Goal: Task Accomplishment & Management: Complete application form

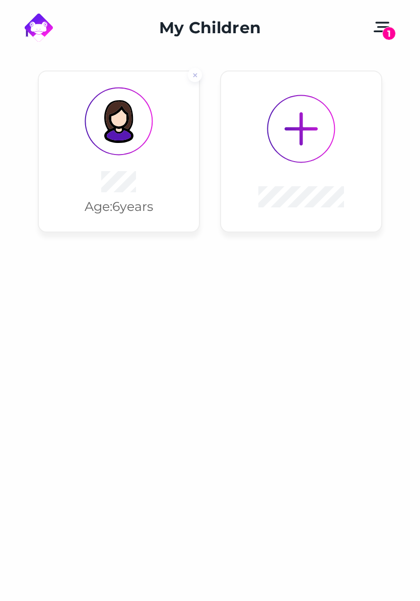
click at [117, 119] on img at bounding box center [118, 121] width 43 height 43
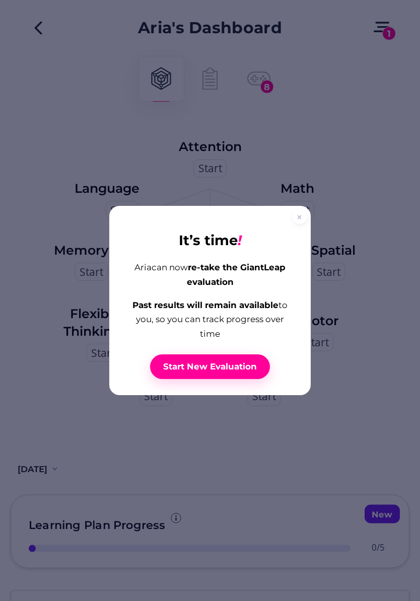
click at [183, 364] on span "Start New Evaluation" at bounding box center [210, 366] width 94 height 11
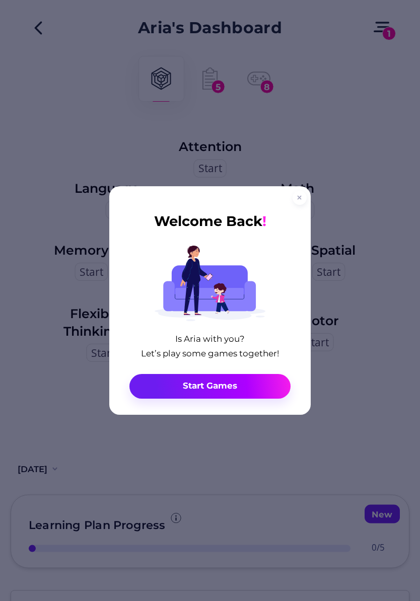
click at [300, 196] on icon at bounding box center [299, 198] width 4 height 4
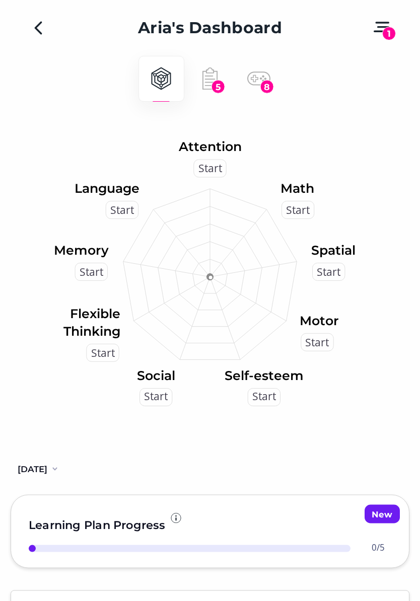
click at [218, 78] on icon at bounding box center [209, 78] width 23 height 23
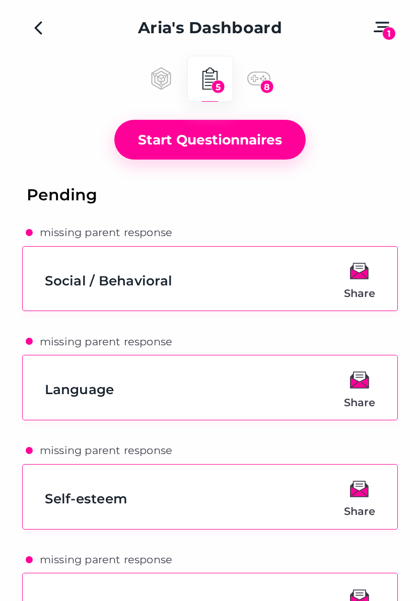
click at [161, 73] on icon at bounding box center [161, 78] width 13 height 14
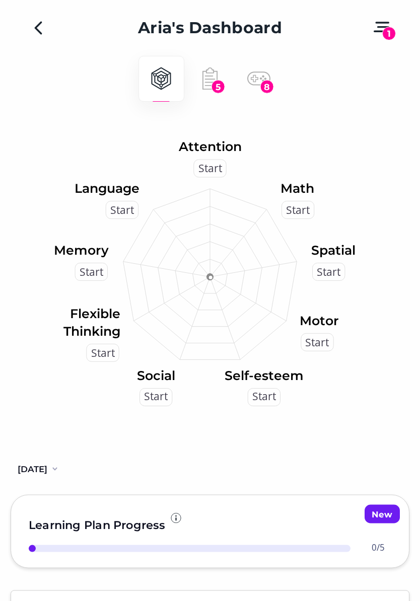
click at [43, 34] on icon "Back" at bounding box center [38, 28] width 17 height 17
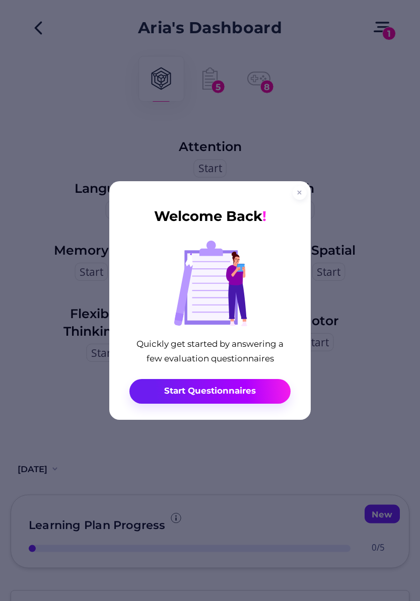
click at [249, 393] on span "Start Questionnaires" at bounding box center [210, 391] width 92 height 11
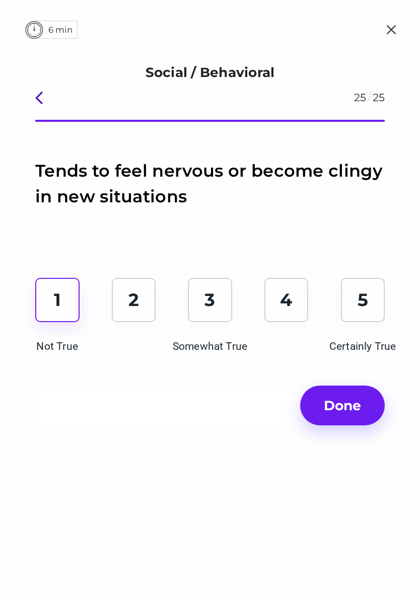
click at [61, 304] on div "1 Not True" at bounding box center [57, 300] width 44 height 44
click at [344, 418] on button "Done" at bounding box center [342, 406] width 85 height 40
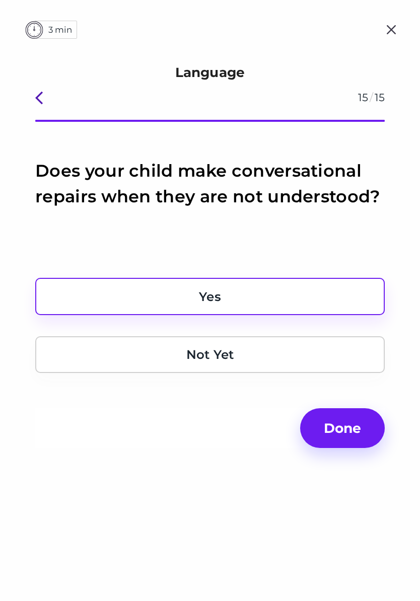
click at [281, 294] on div "Yes" at bounding box center [209, 296] width 349 height 37
click at [353, 430] on span "Done" at bounding box center [342, 428] width 51 height 23
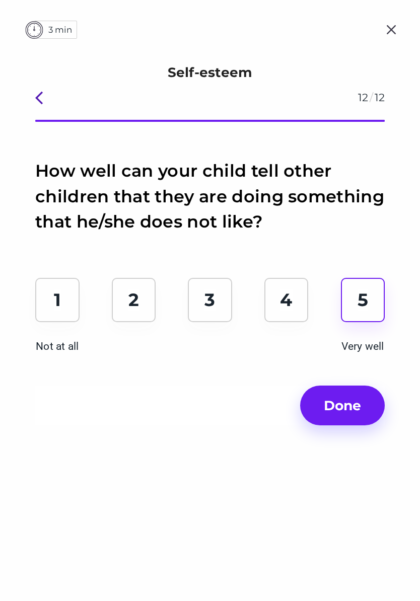
click at [344, 407] on span "Done" at bounding box center [342, 405] width 51 height 23
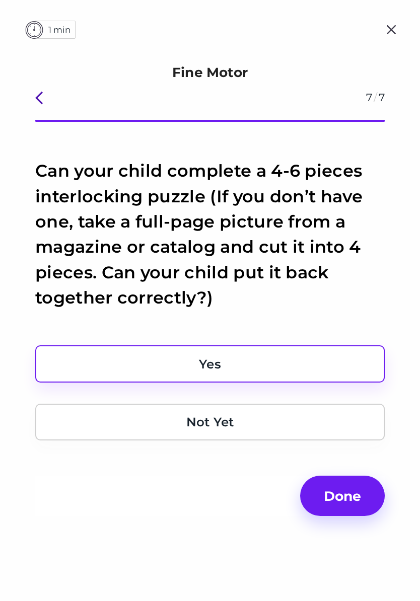
click at [343, 494] on span "Done" at bounding box center [342, 496] width 51 height 23
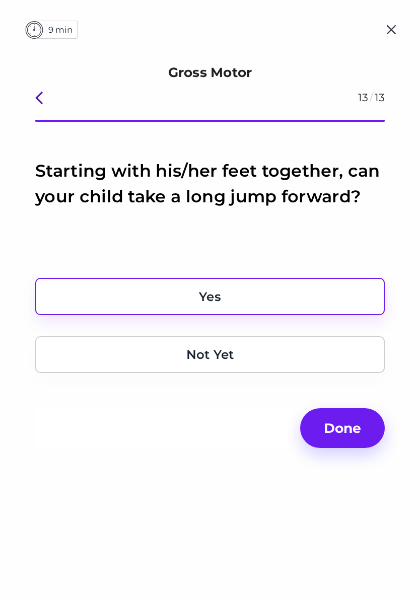
click at [342, 448] on button "Done" at bounding box center [342, 428] width 85 height 40
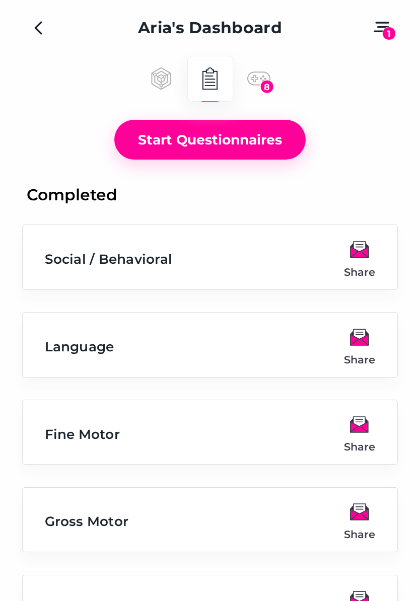
click at [375, 27] on button "1" at bounding box center [381, 28] width 30 height 28
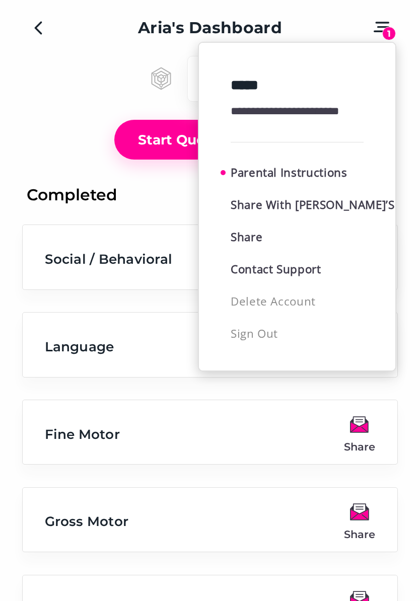
click at [164, 222] on div at bounding box center [210, 300] width 420 height 601
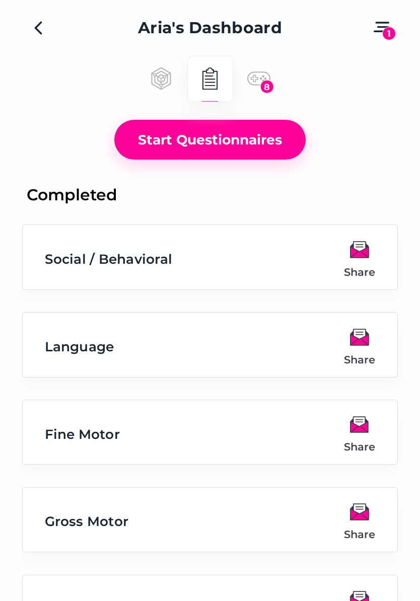
click at [264, 80] on div "8" at bounding box center [267, 87] width 14 height 14
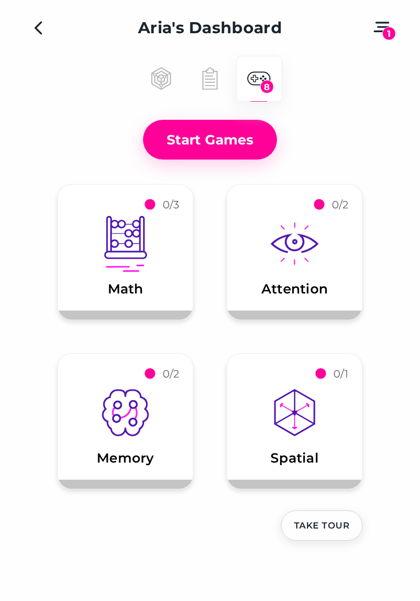
click at [131, 272] on icon at bounding box center [131, 271] width 16 height 2
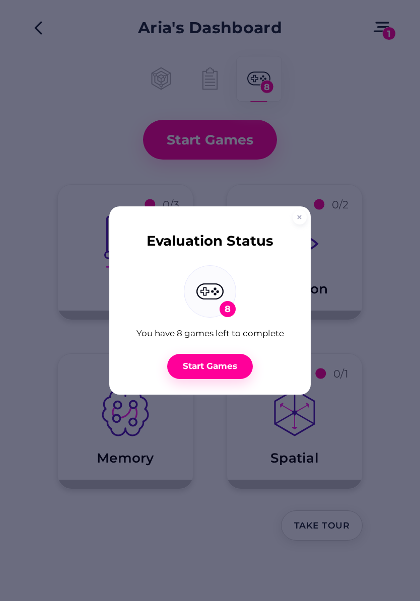
click at [234, 373] on button "Start Games" at bounding box center [210, 366] width 86 height 25
